Goal: Check status: Check status

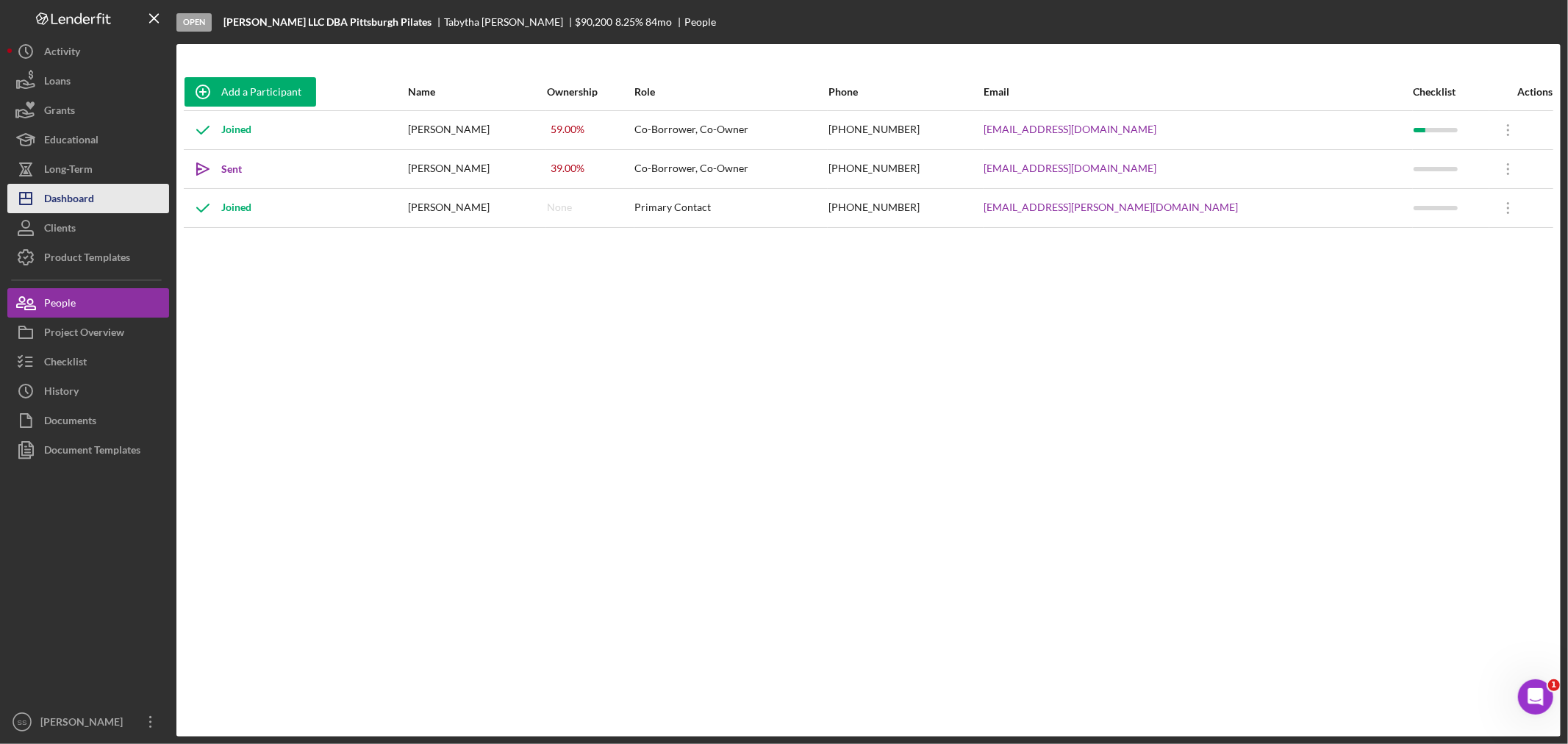
click at [51, 203] on div "Dashboard" at bounding box center [68, 200] width 50 height 33
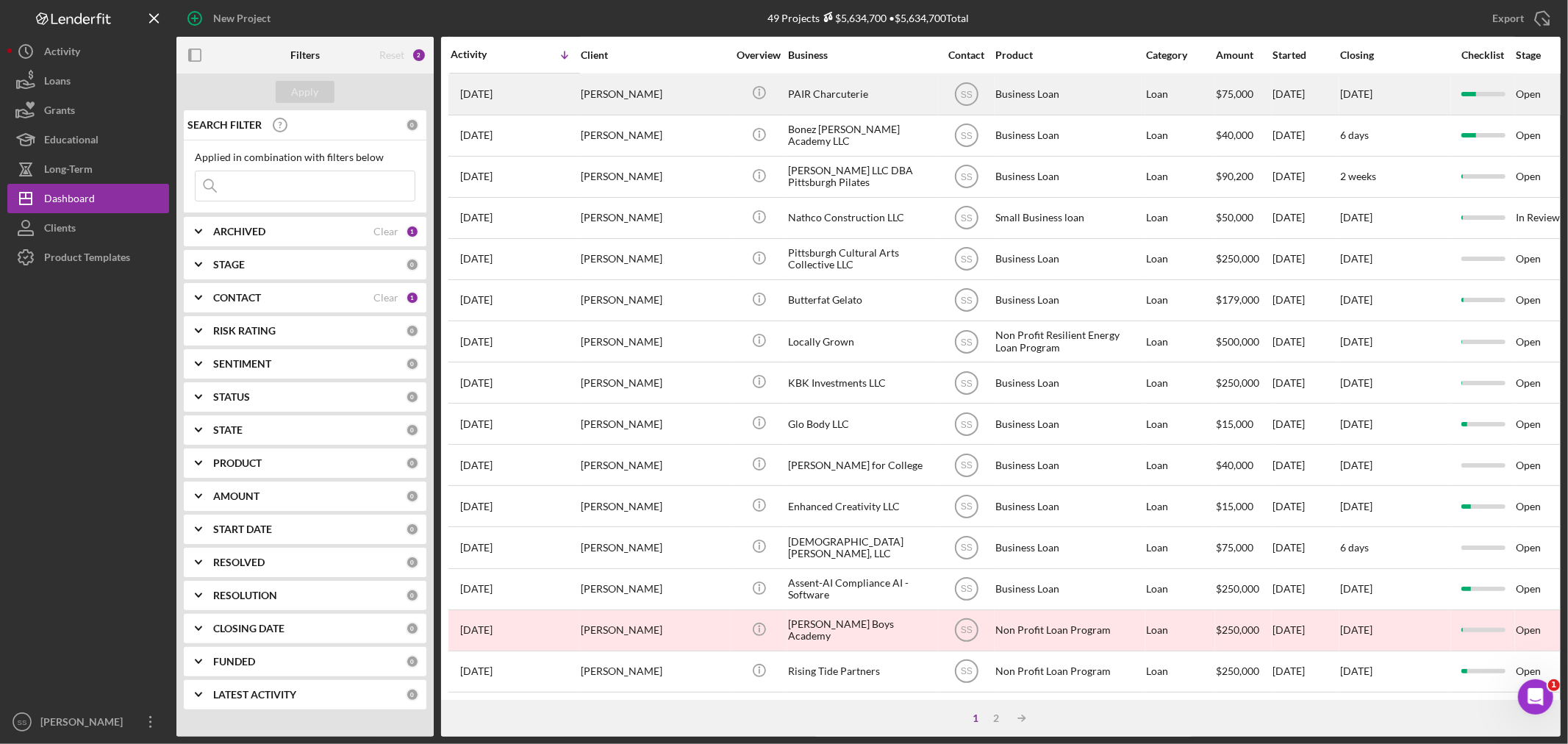
scroll to position [440, 0]
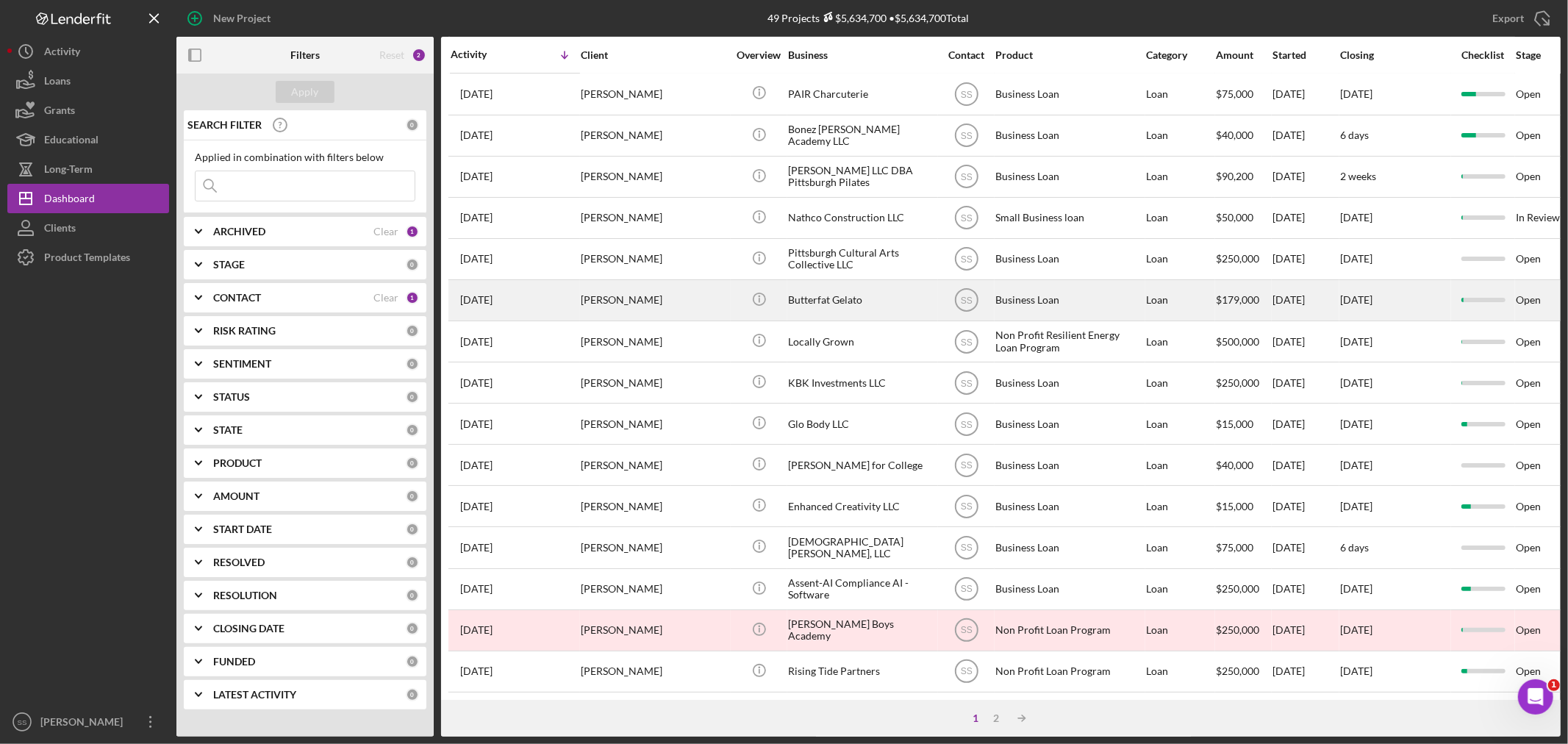
click at [796, 281] on div "Butterfat Gelato" at bounding box center [862, 300] width 147 height 39
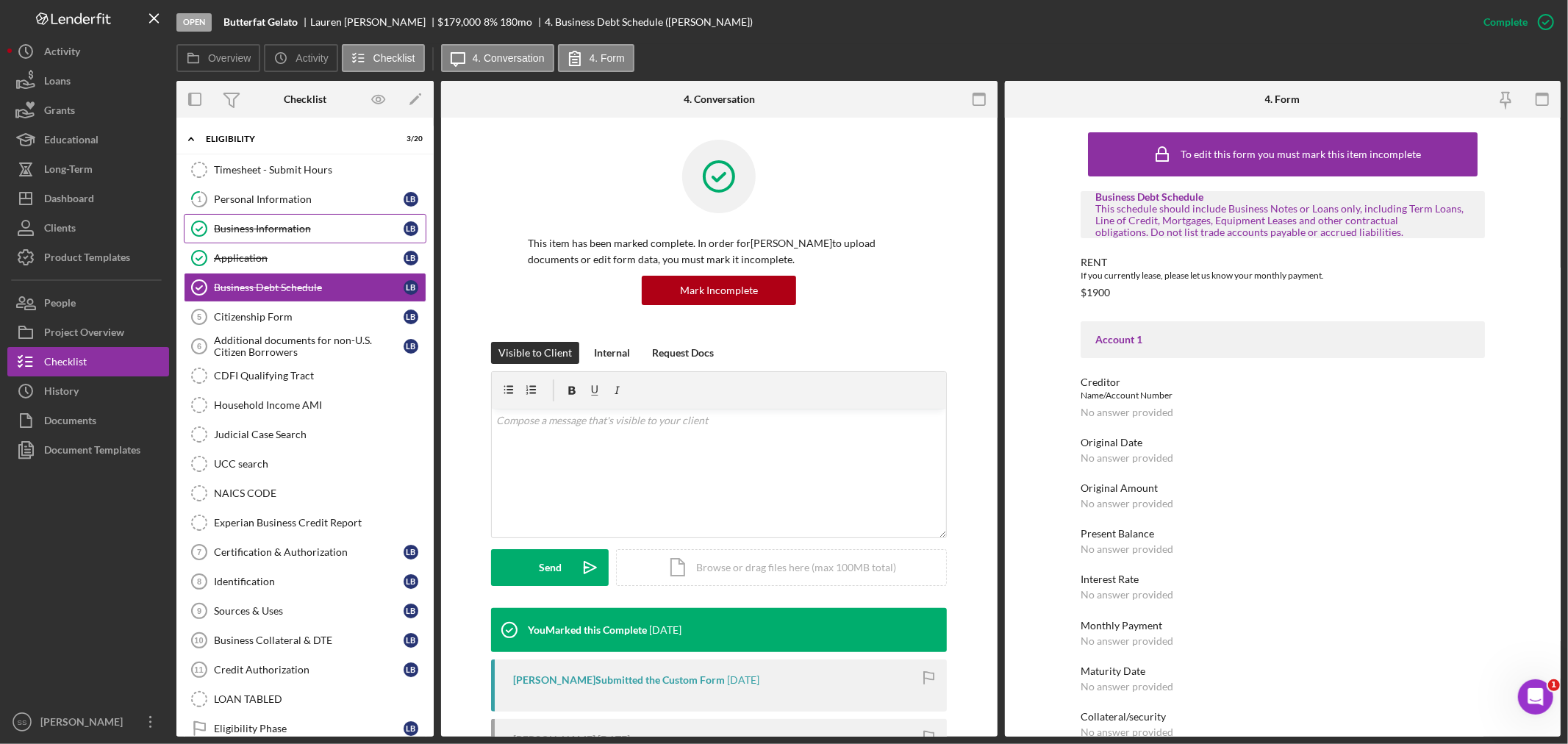
click at [260, 222] on link "Business Information Business Information L B" at bounding box center [305, 229] width 242 height 29
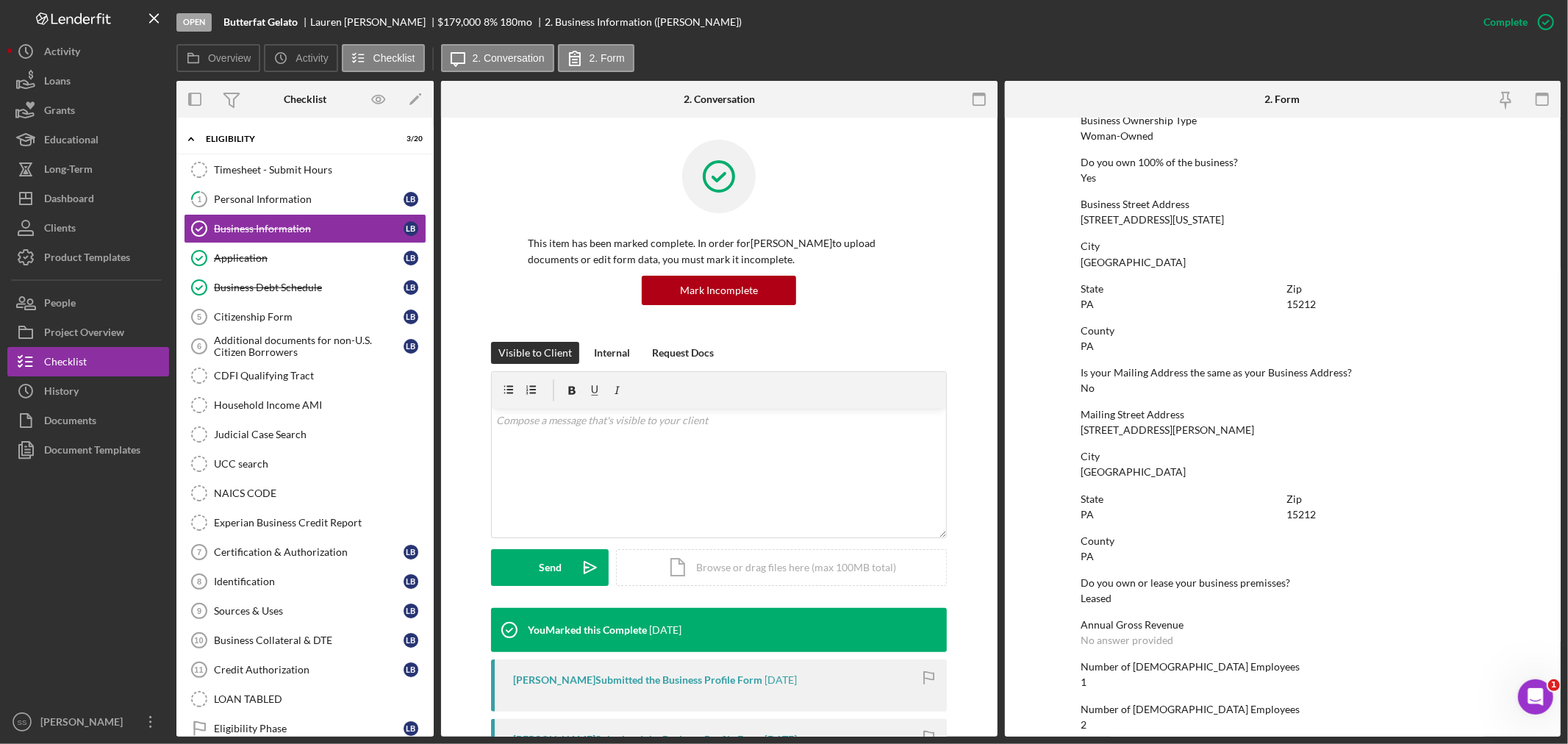
scroll to position [571, 0]
